Goal: Task Accomplishment & Management: Use online tool/utility

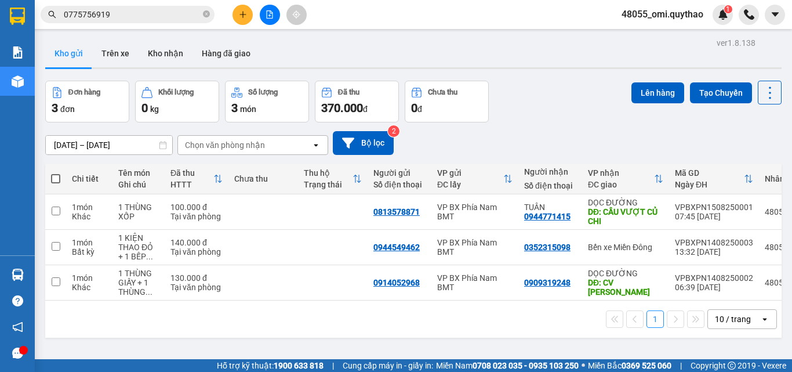
click at [201, 337] on div "1 10 / trang open" at bounding box center [413, 318] width 736 height 37
click at [327, 251] on td at bounding box center [333, 247] width 70 height 35
checkbox input "true"
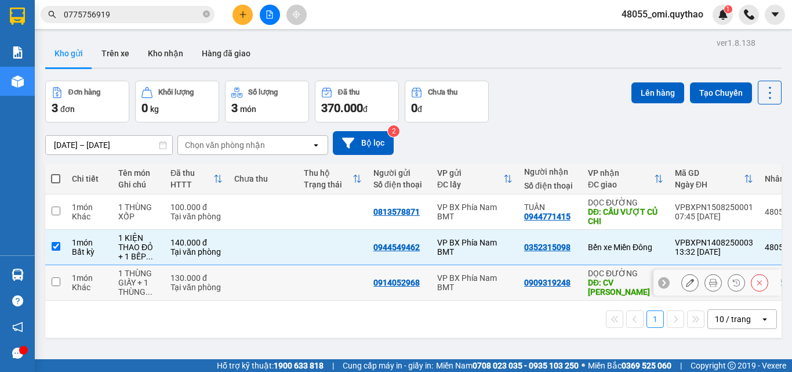
click at [297, 274] on td at bounding box center [263, 282] width 70 height 35
checkbox input "true"
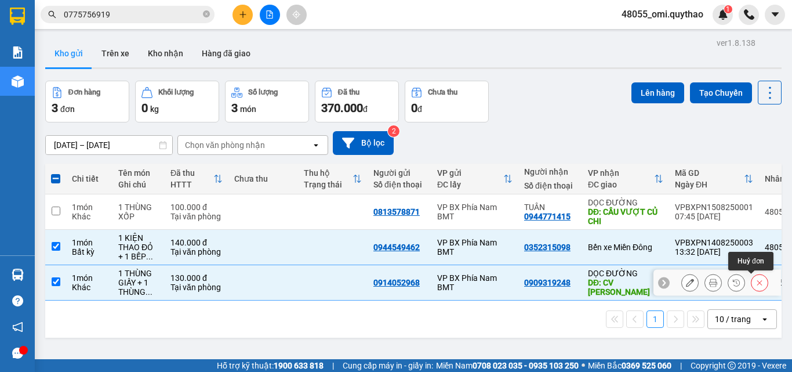
click at [755, 285] on icon at bounding box center [759, 282] width 8 height 8
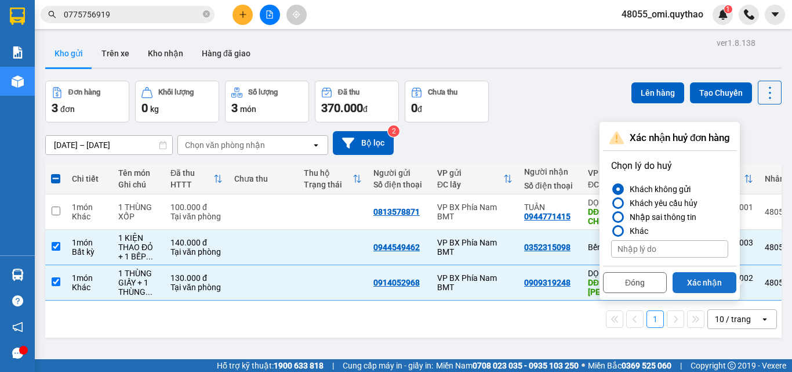
click at [710, 276] on button "Xác nhận" at bounding box center [704, 282] width 64 height 21
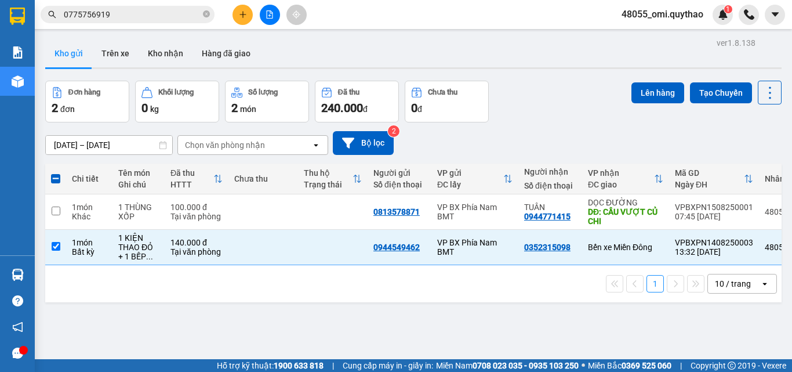
click at [258, 332] on div "ver 1.8.138 Kho gửi Trên xe Kho nhận Hàng đã giao Đơn hàng 2 đơn Khối lượng 0 k…" at bounding box center [414, 221] width 746 height 372
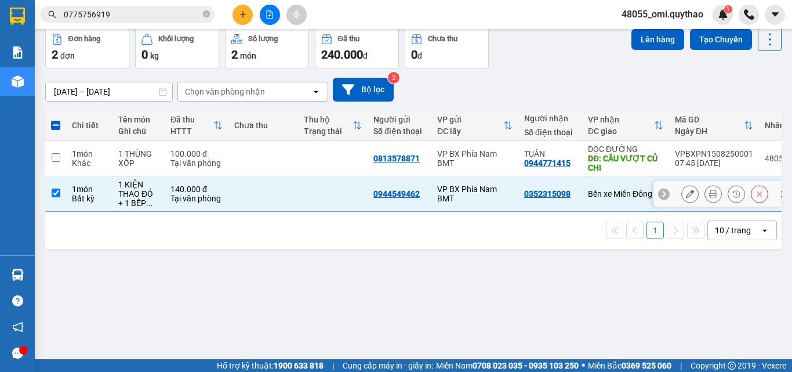
click at [755, 197] on icon at bounding box center [759, 194] width 8 height 8
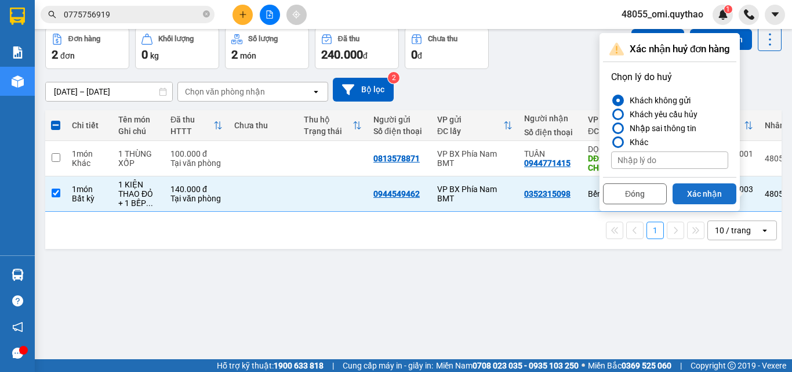
click at [702, 191] on button "Xác nhận" at bounding box center [704, 193] width 64 height 21
